Goal: Task Accomplishment & Management: Manage account settings

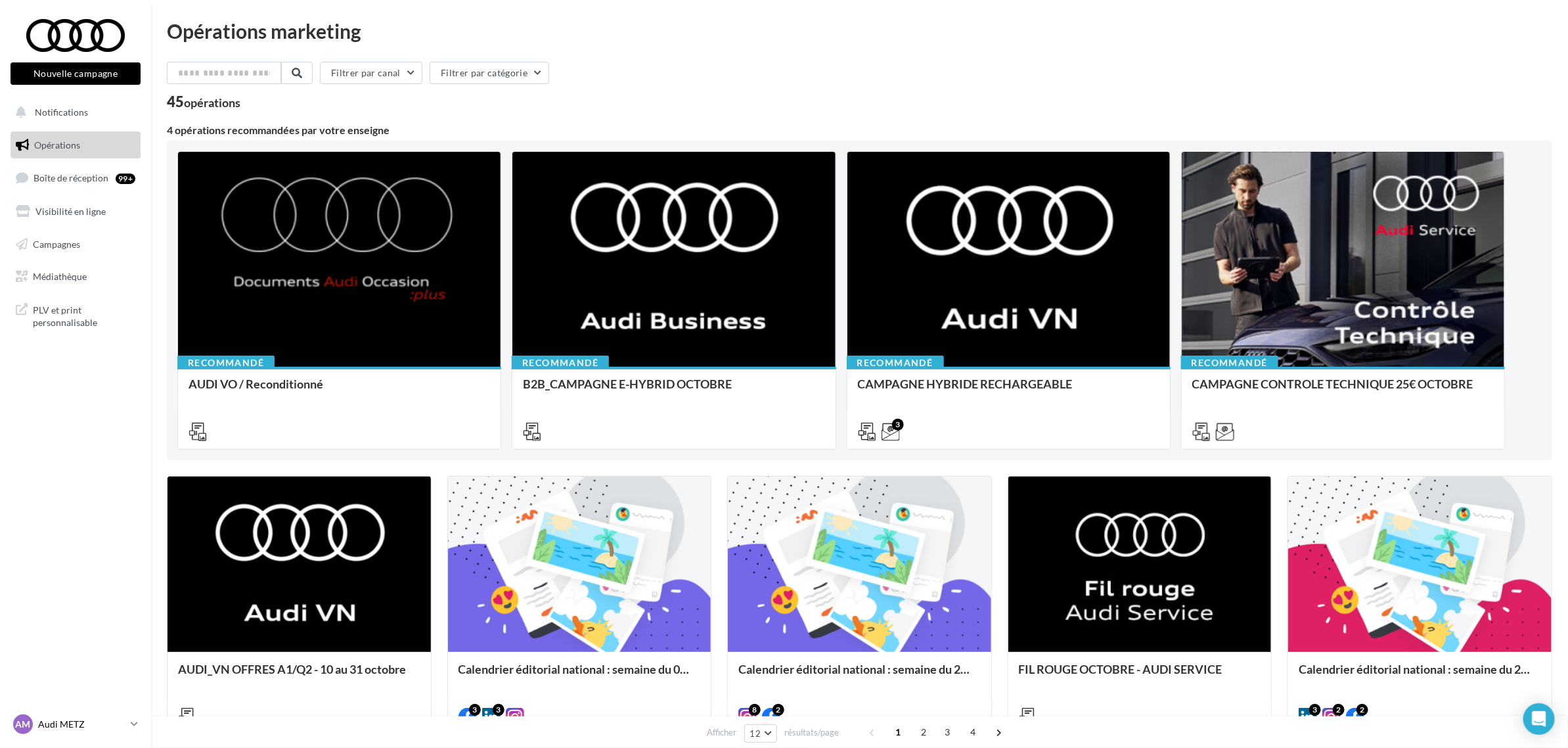
click at [90, 731] on div "AM Audi [PERSON_NAME] audi-[GEOGRAPHIC_DATA]-jleh" at bounding box center [69, 724] width 112 height 20
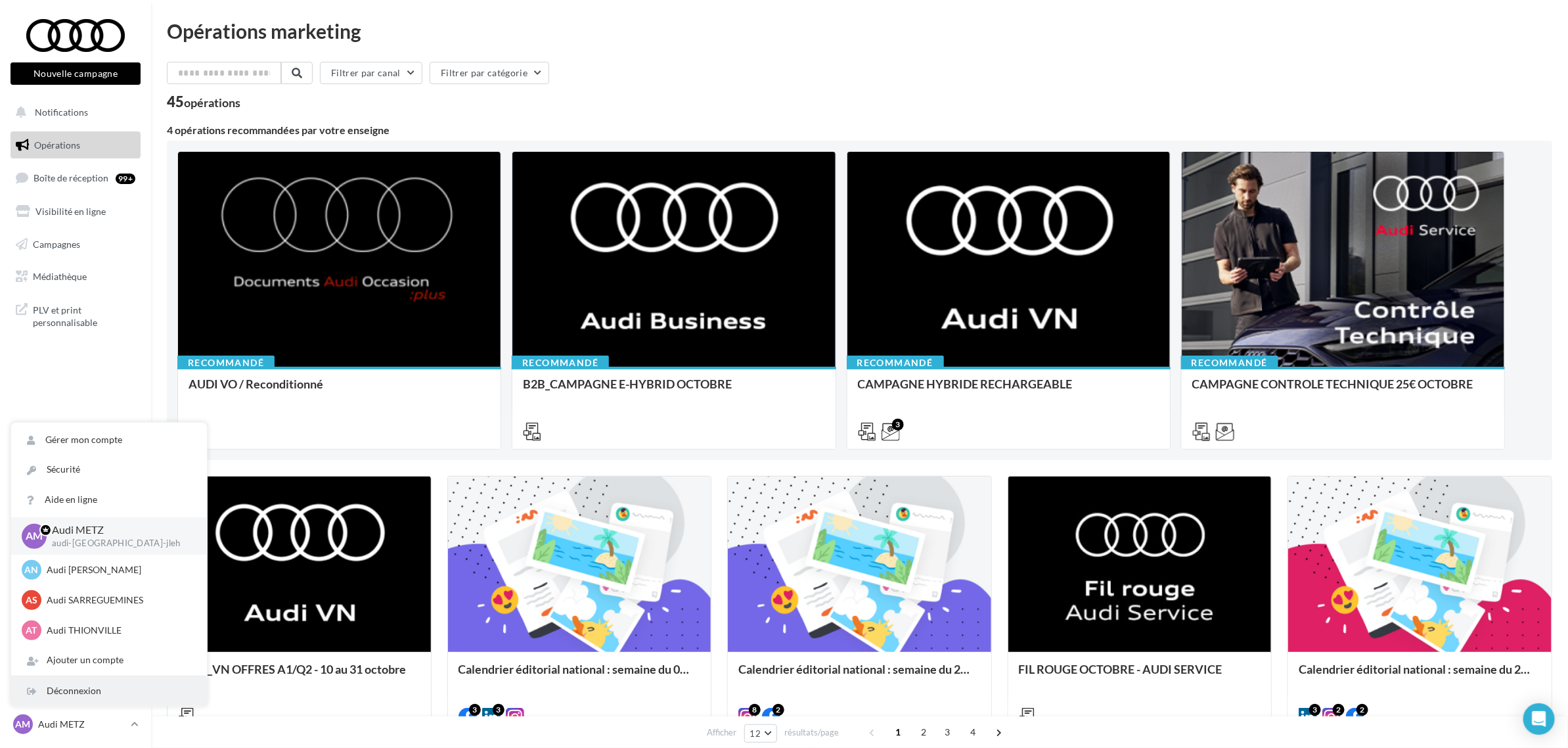
click at [87, 689] on div "Déconnexion" at bounding box center [109, 691] width 196 height 30
